Goal: Task Accomplishment & Management: Use online tool/utility

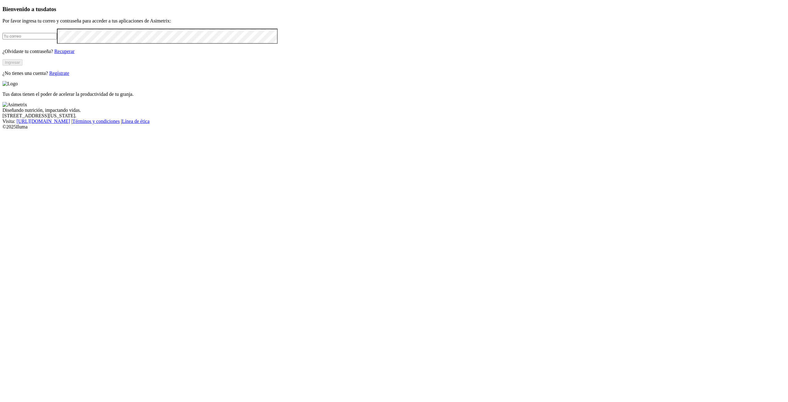
type input "[PERSON_NAME][EMAIL_ADDRESS][PERSON_NAME][DOMAIN_NAME]"
click at [22, 66] on button "Ingresar" at bounding box center [12, 62] width 20 height 6
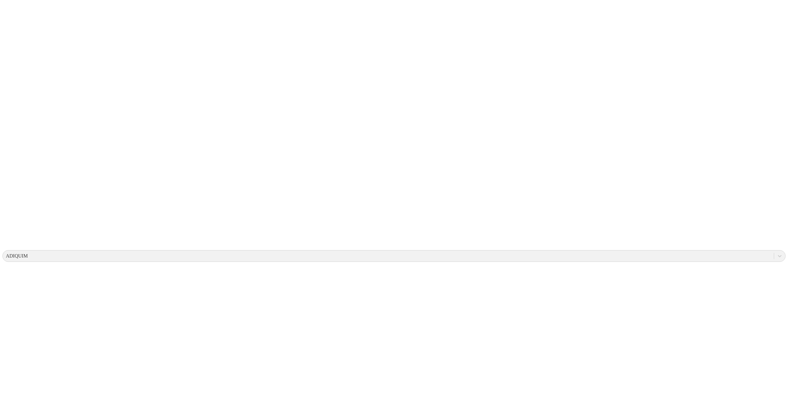
drag, startPoint x: 365, startPoint y: 5, endPoint x: 370, endPoint y: 4, distance: 4.7
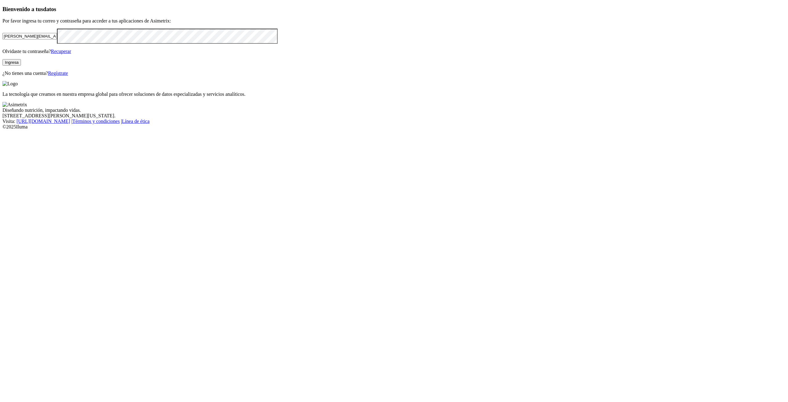
drag, startPoint x: 65, startPoint y: 113, endPoint x: 40, endPoint y: 114, distance: 24.9
click at [40, 76] on div "Bienvenido a tus datos Por favor ingresa tu correo y contraseña para acceder a …" at bounding box center [393, 41] width 783 height 70
paste input "[PERSON_NAME][EMAIL_ADDRESS][DOMAIN_NAME]"
drag, startPoint x: 246, startPoint y: 110, endPoint x: 181, endPoint y: 119, distance: 65.0
click at [57, 39] on input "[PERSON_NAME][EMAIL_ADDRESS][DOMAIN_NAME]" at bounding box center [29, 36] width 54 height 6
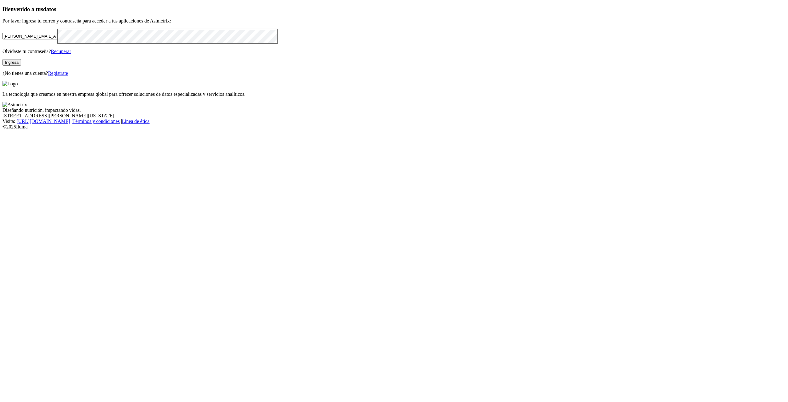
click at [42, 76] on div "Bienvenido a tus datos Por favor ingresa tu correo y contraseña para acceder a …" at bounding box center [393, 41] width 783 height 70
click at [251, 76] on div "Bienvenido a tus datos Por favor ingresa tu correo y contraseña para acceder a …" at bounding box center [393, 41] width 783 height 70
click at [21, 66] on button "Ingresa" at bounding box center [11, 62] width 18 height 6
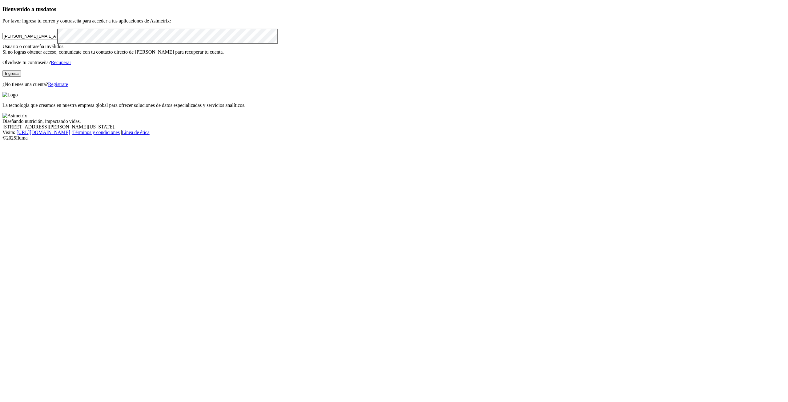
drag, startPoint x: 125, startPoint y: 113, endPoint x: 39, endPoint y: 118, distance: 86.0
click at [39, 87] on div "Bienvenido a tus datos Por favor ingresa tu correo y contraseña para acceder a …" at bounding box center [393, 47] width 783 height 82
drag, startPoint x: 80, startPoint y: 116, endPoint x: 39, endPoint y: 116, distance: 40.9
click at [39, 87] on div "Bienvenido a tus datos Por favor ingresa tu correo y contraseña para acceder a …" at bounding box center [393, 47] width 783 height 82
drag, startPoint x: 49, startPoint y: 115, endPoint x: 33, endPoint y: 116, distance: 15.7
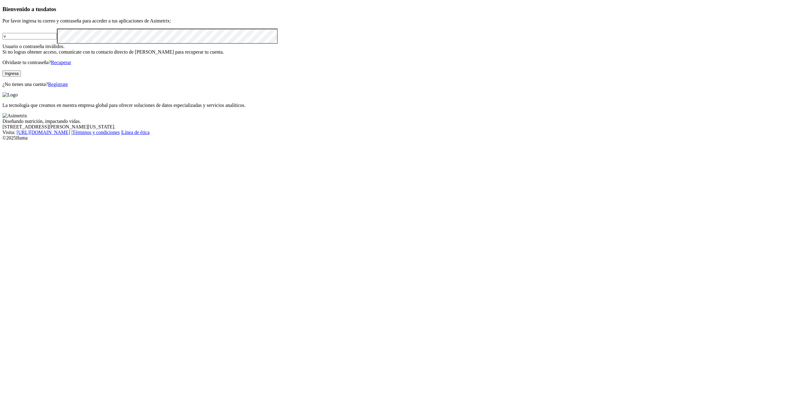
click at [34, 87] on div "Bienvenido a tus datos Por favor ingresa tu correo y contraseña para acceder a …" at bounding box center [393, 47] width 783 height 82
paste input "andrea.jimenez@premexcorp.com"
click at [21, 77] on button "Ingresa" at bounding box center [11, 73] width 18 height 6
click at [57, 39] on input "andrea.jimenez@premexcorp.com" at bounding box center [29, 36] width 54 height 6
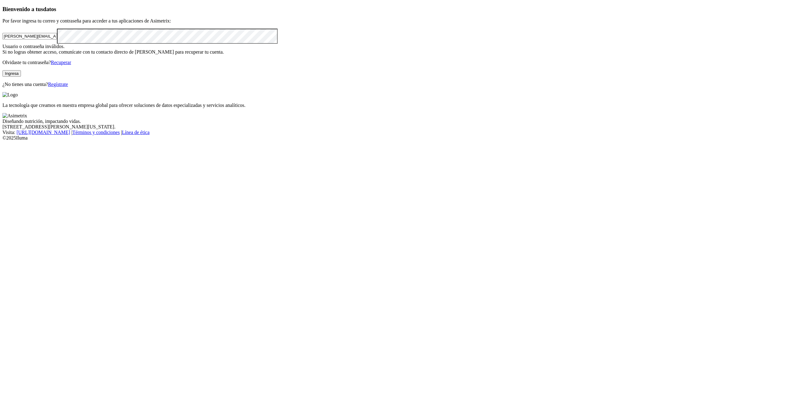
click at [57, 39] on input "andrea.jimenez@premexcorp.com" at bounding box center [29, 36] width 54 height 6
click at [280, 46] on div "Bienvenido a tus datos Por favor ingresa tu correo y contraseña para acceder a …" at bounding box center [393, 47] width 783 height 82
click at [39, 87] on div "Bienvenido a tus datos Por favor ingresa tu correo y contraseña para acceder a …" at bounding box center [393, 47] width 783 height 82
drag, startPoint x: 194, startPoint y: 111, endPoint x: 49, endPoint y: 118, distance: 145.1
click at [49, 39] on input "andrea.jimenez@premexcorp.com" at bounding box center [29, 36] width 54 height 6
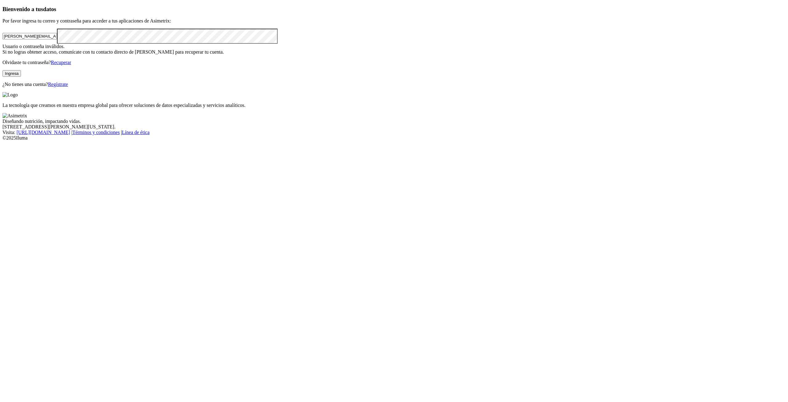
paste input "diquimcalidad"
click at [49, 39] on input "adiquimcalidad@premexcorp.com" at bounding box center [29, 36] width 54 height 6
click at [57, 39] on input "adiquimcalidad@premexcorp.com" at bounding box center [29, 36] width 54 height 6
type input "adiquimcalidad@premexcorp.com"
click at [21, 77] on button "Ingresa" at bounding box center [11, 73] width 18 height 6
